Goal: Task Accomplishment & Management: Manage account settings

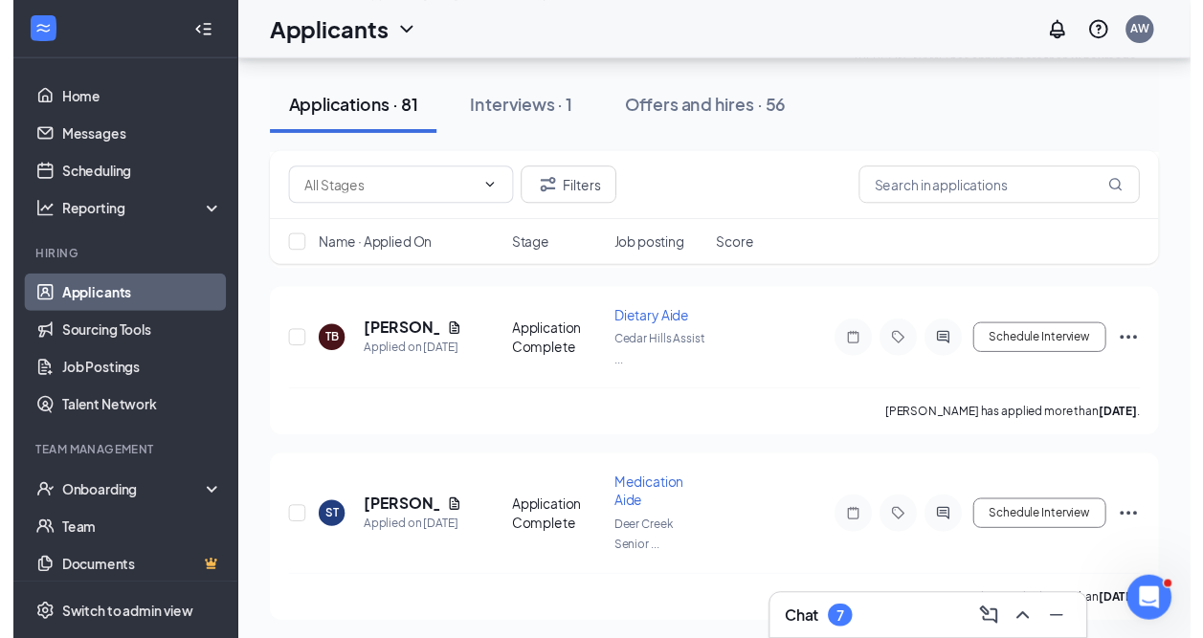
scroll to position [1136, 0]
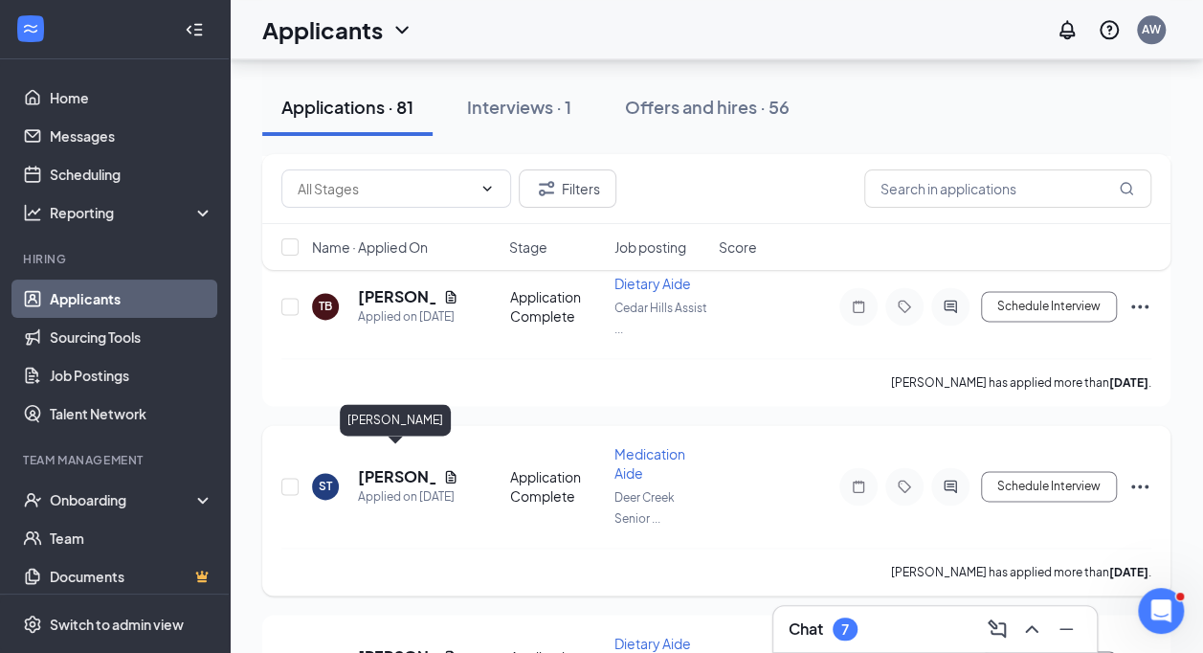
click at [390, 466] on h5 "[PERSON_NAME]" at bounding box center [397, 476] width 78 height 21
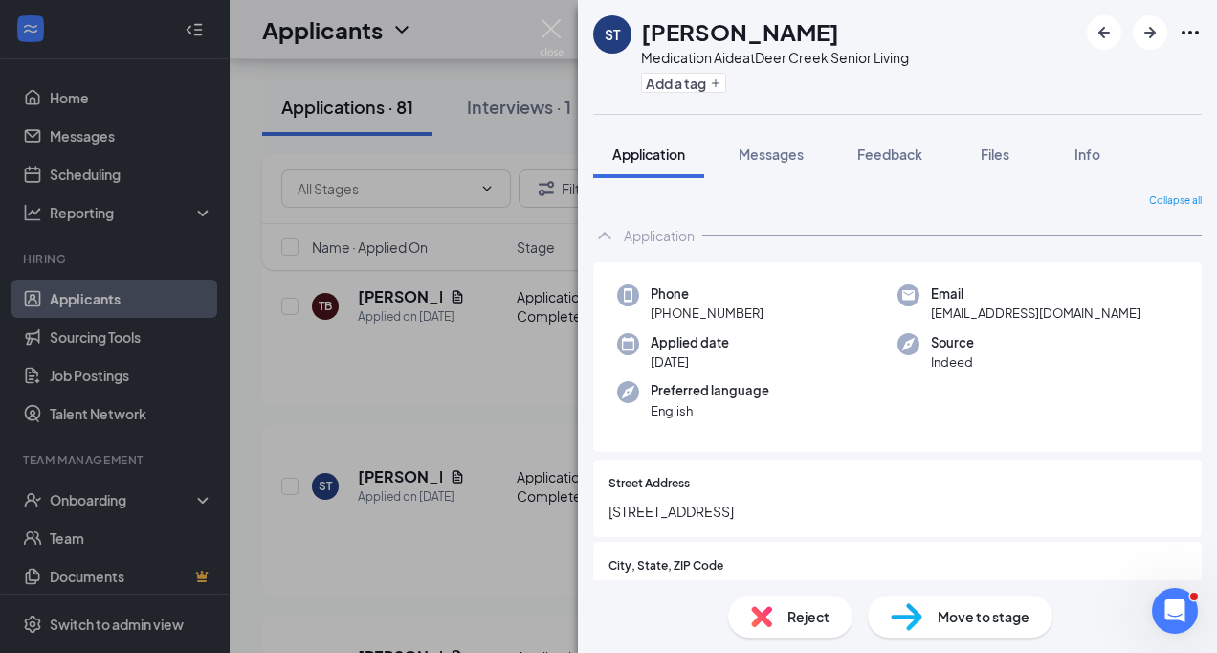
click at [824, 607] on span "Reject" at bounding box center [809, 616] width 42 height 21
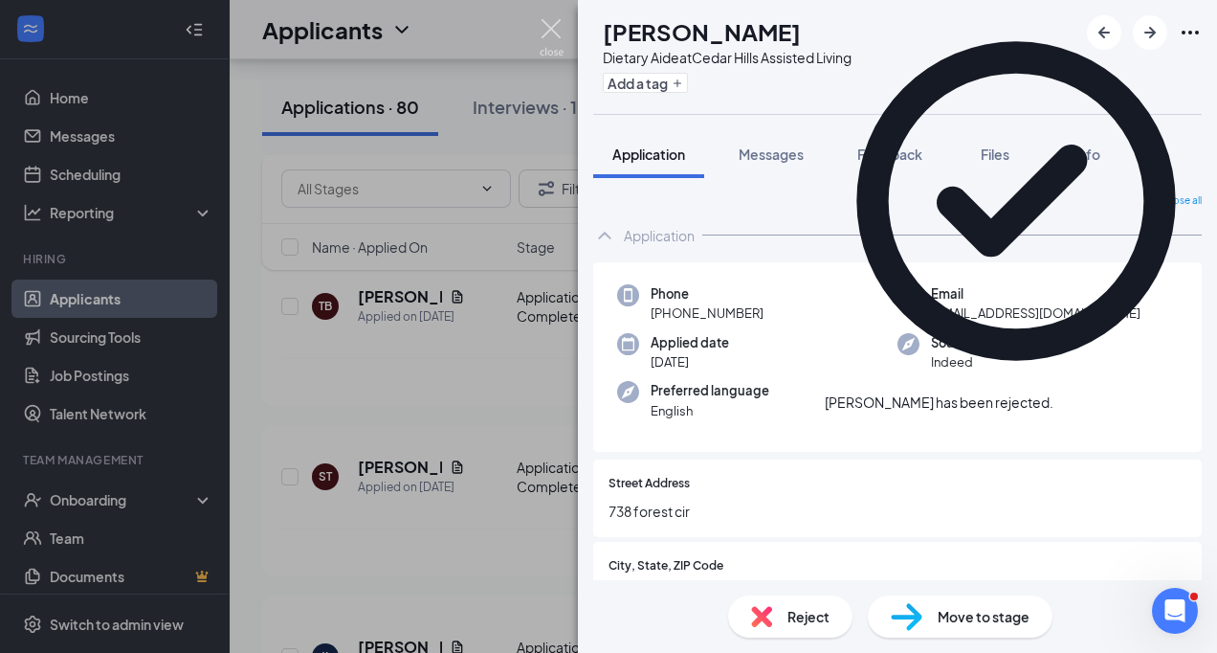
click at [547, 33] on img at bounding box center [552, 37] width 24 height 37
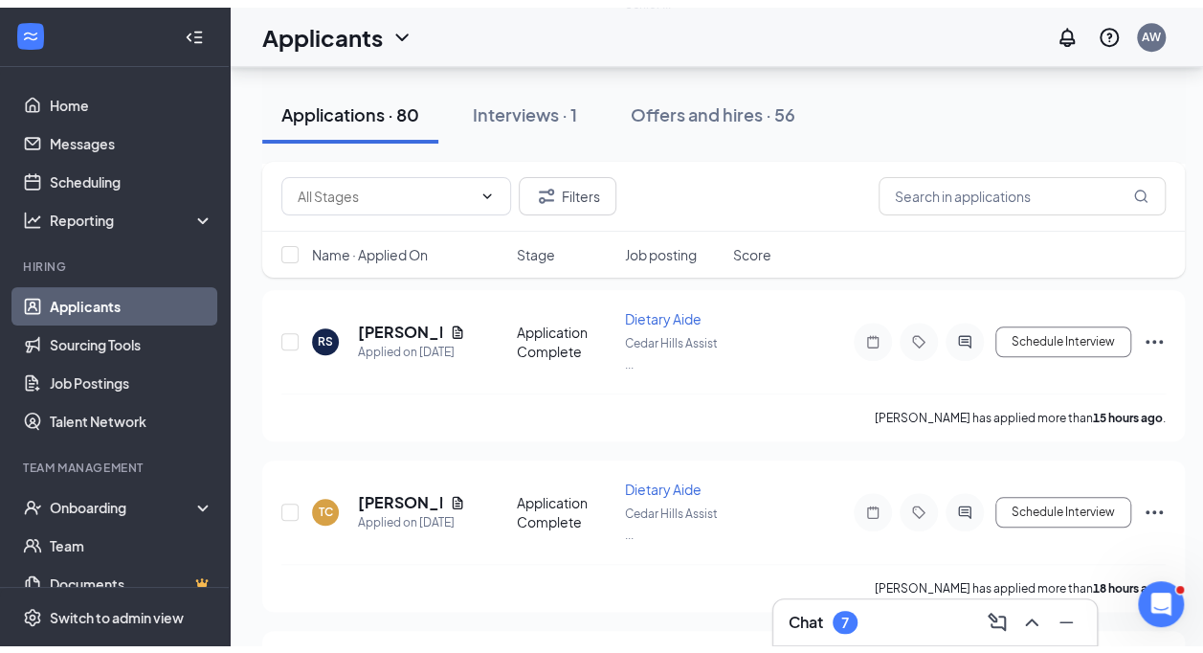
scroll to position [19, 0]
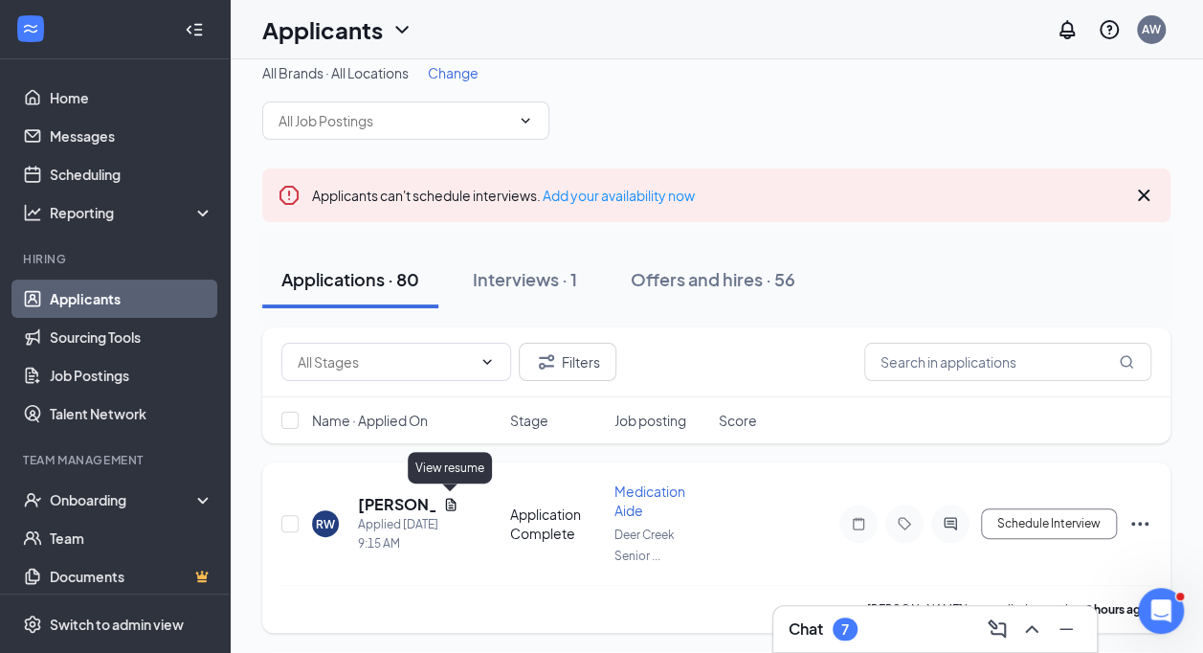
click at [451, 500] on icon "Document" at bounding box center [450, 504] width 15 height 15
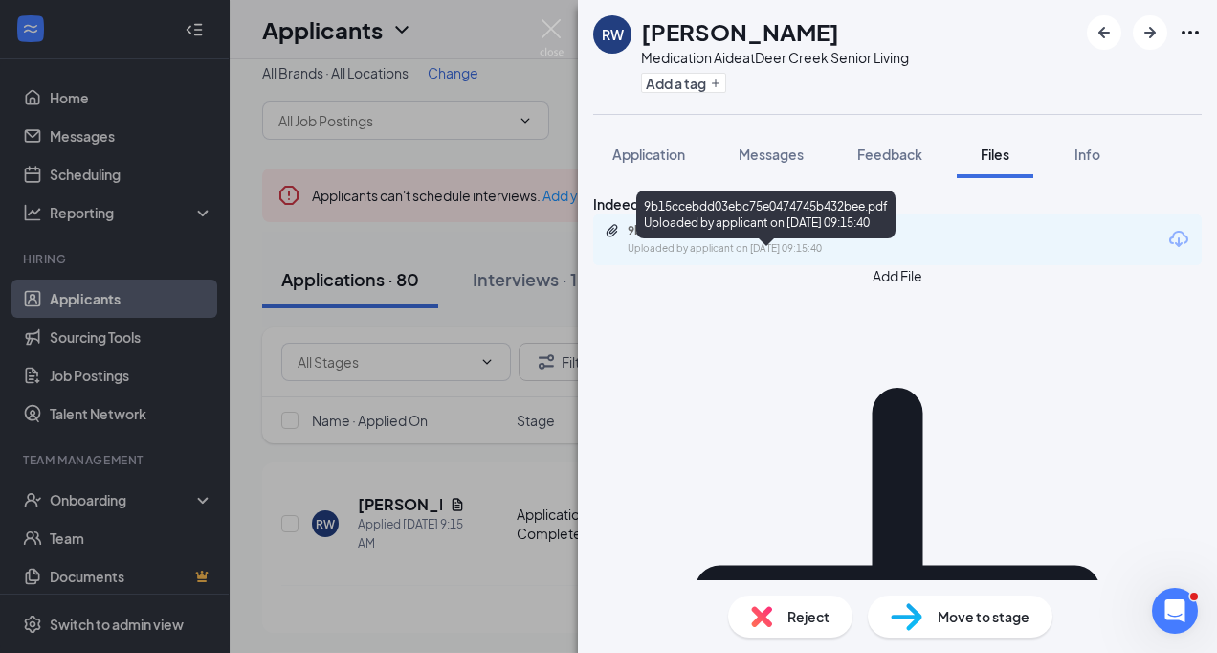
click at [727, 256] on div "Uploaded by applicant on [DATE] 09:15:40" at bounding box center [771, 248] width 287 height 15
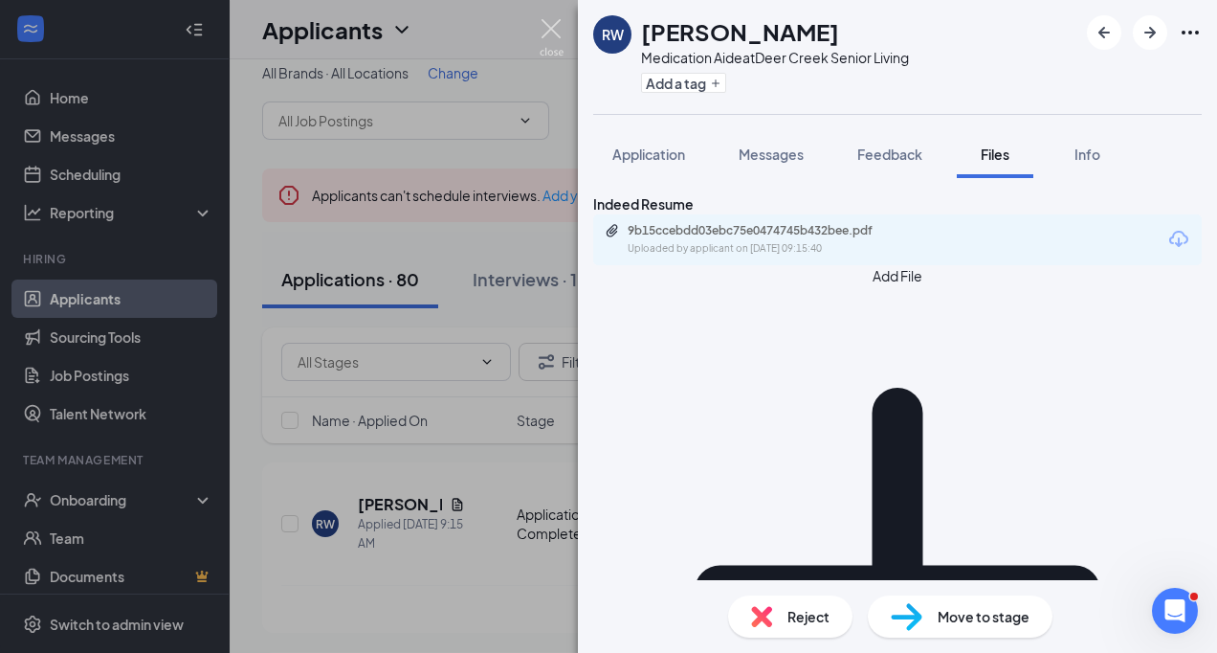
click at [551, 26] on img at bounding box center [552, 37] width 24 height 37
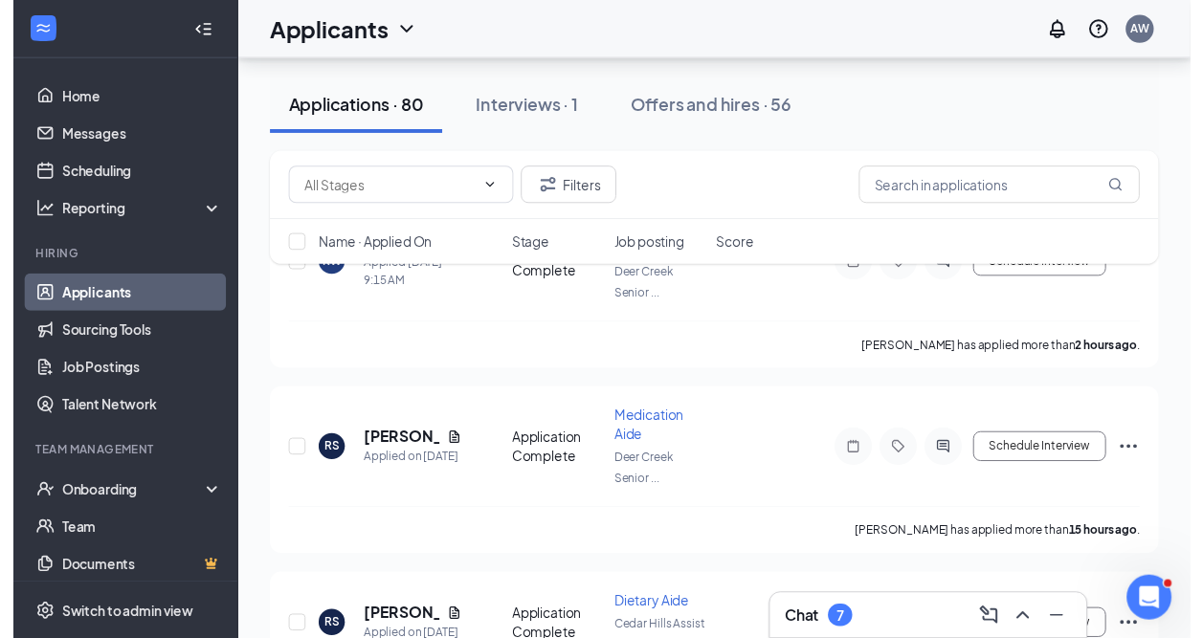
scroll to position [314, 0]
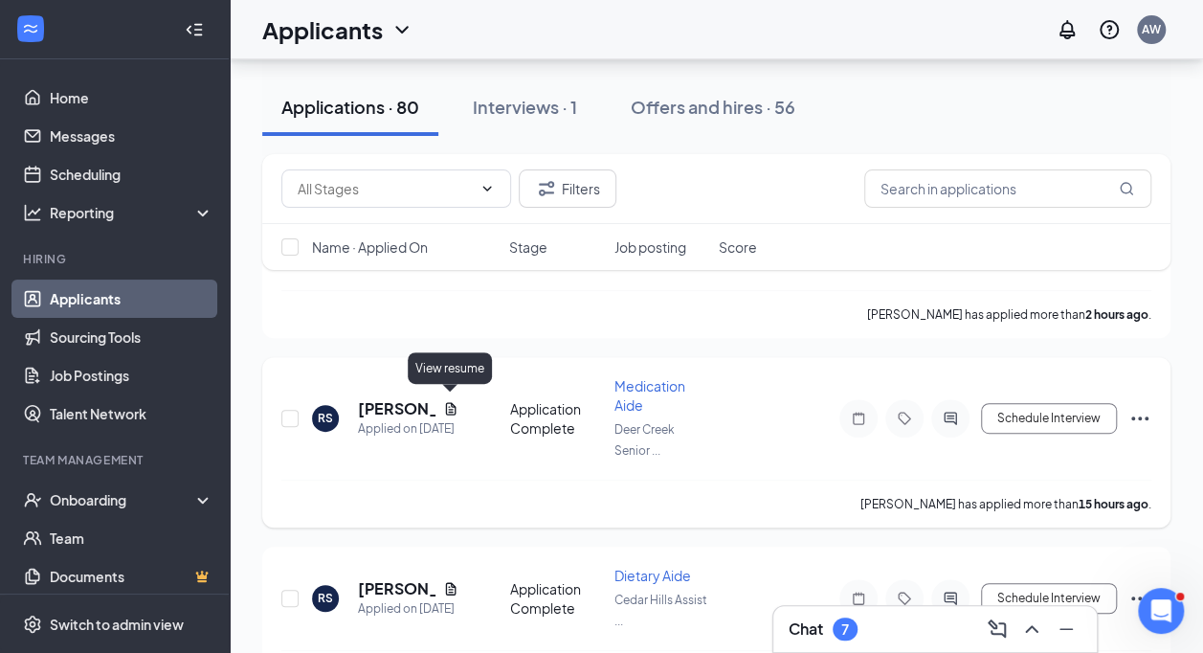
click at [445, 402] on icon "Document" at bounding box center [450, 408] width 11 height 12
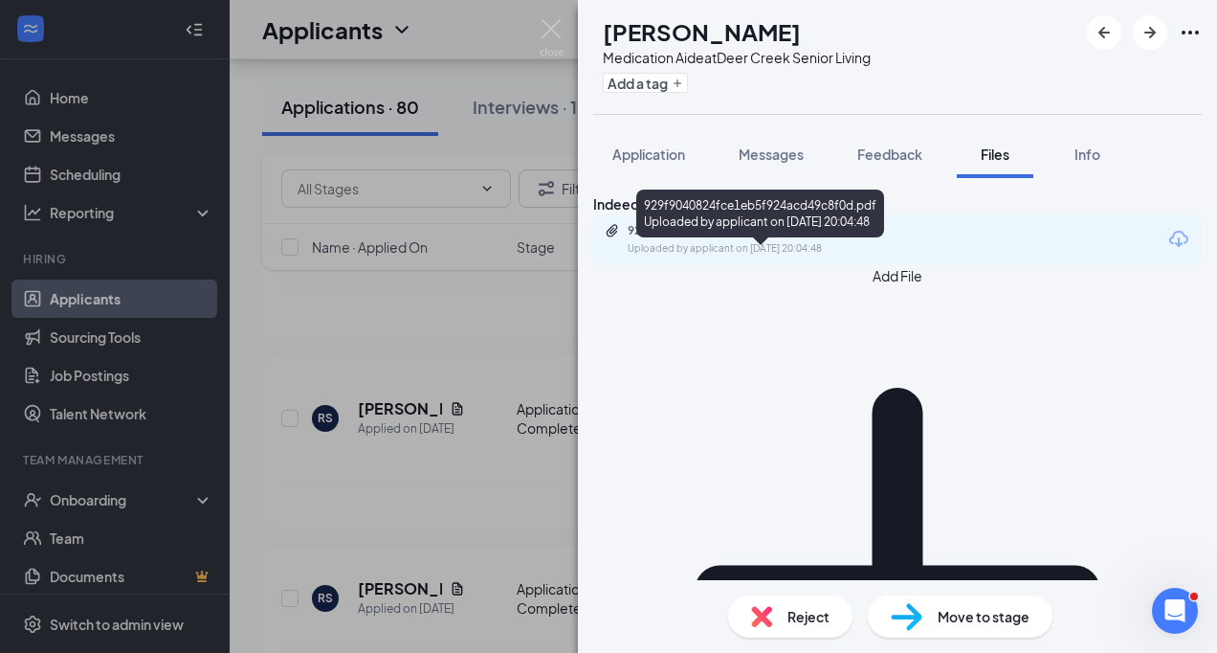
click at [769, 238] on div "929f9040824fce1eb5f924acd49c8f0d.pdf" at bounding box center [762, 230] width 268 height 15
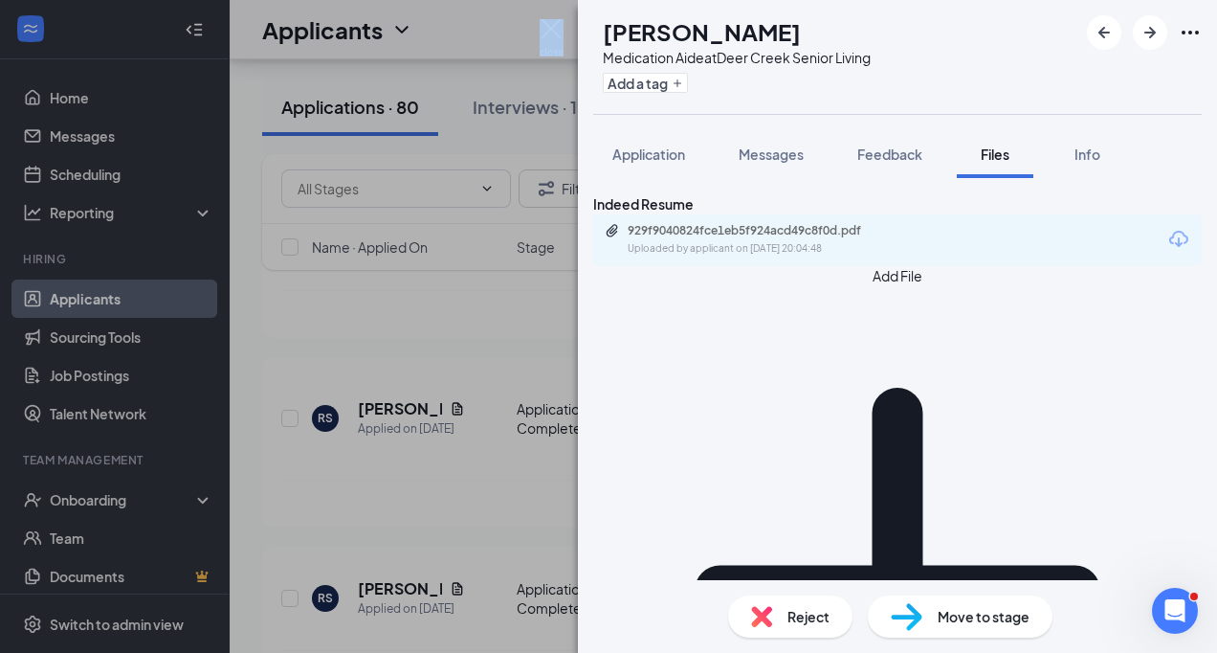
drag, startPoint x: 532, startPoint y: 44, endPoint x: 549, endPoint y: 32, distance: 21.2
click at [549, 32] on div "RS [PERSON_NAME] Medication Aide at [GEOGRAPHIC_DATA] Senior Living Add a tag A…" at bounding box center [608, 326] width 1217 height 653
click at [549, 32] on img at bounding box center [552, 37] width 24 height 37
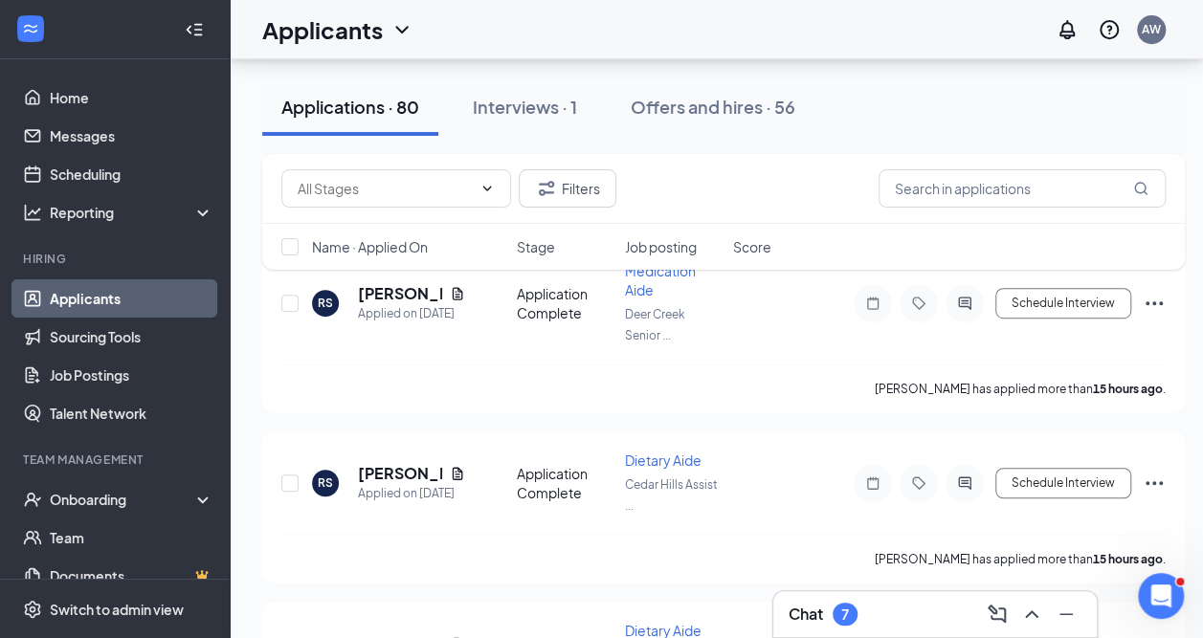
scroll to position [518, 0]
